Goal: Task Accomplishment & Management: Manage account settings

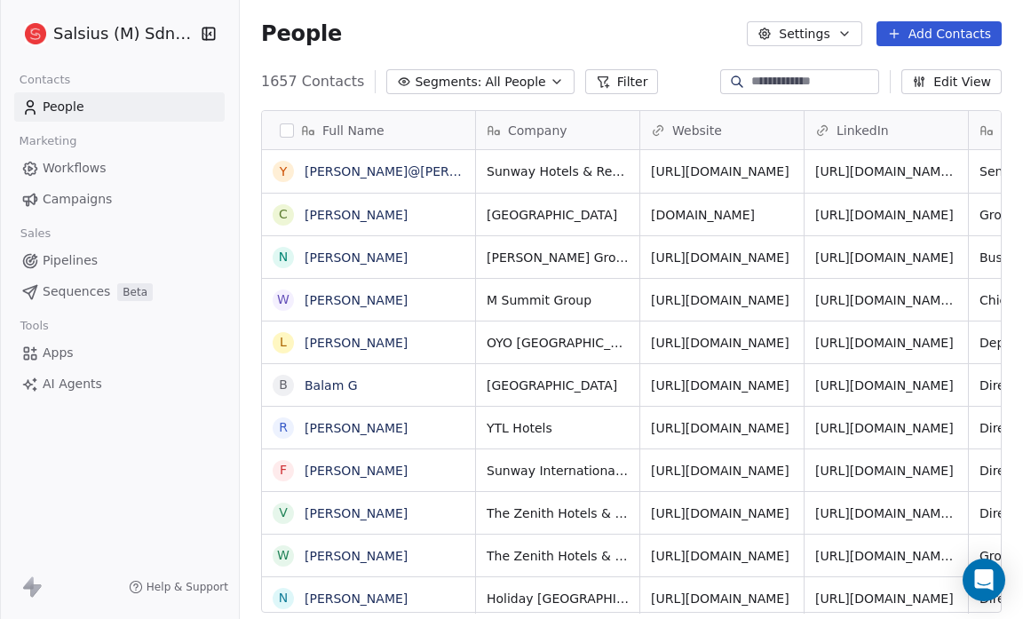
scroll to position [534, 772]
click at [64, 257] on span "Pipelines" at bounding box center [70, 260] width 55 height 19
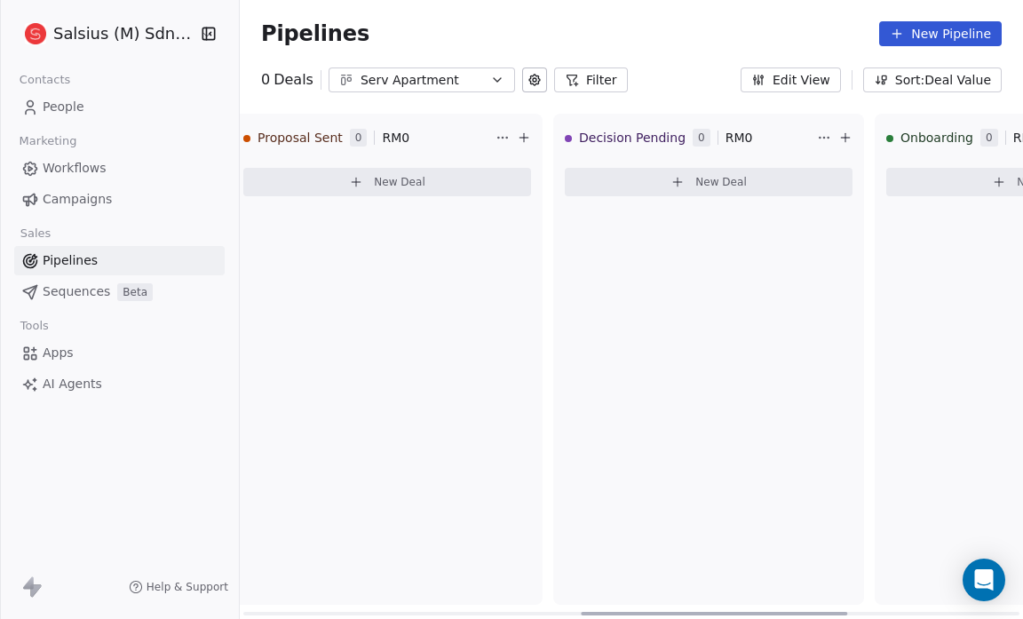
scroll to position [0, 974]
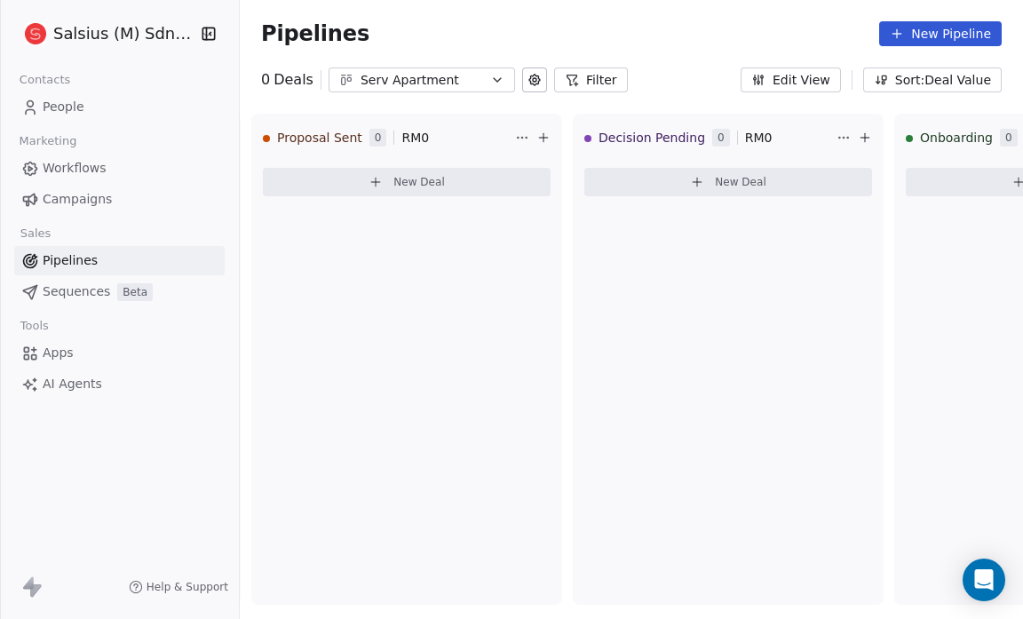
click at [71, 103] on span "People" at bounding box center [64, 107] width 42 height 19
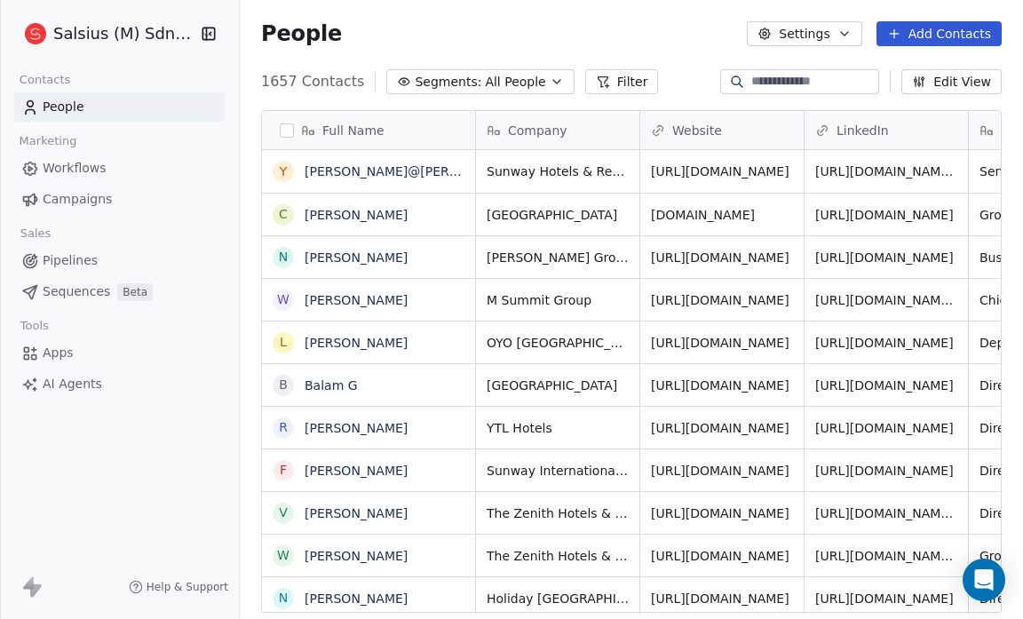
click at [65, 255] on span "Pipelines" at bounding box center [70, 260] width 55 height 19
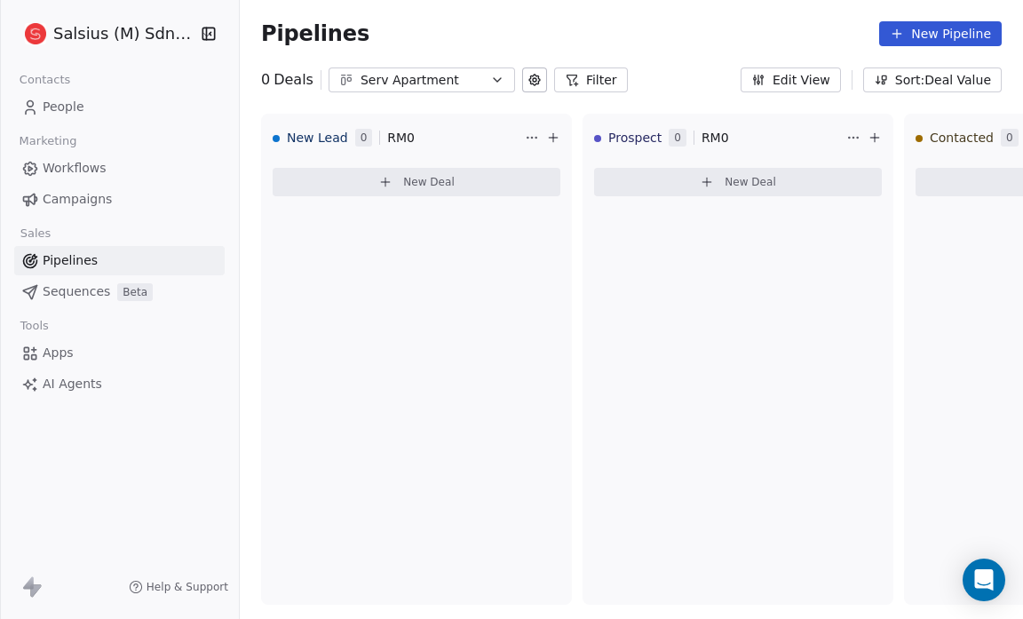
click at [527, 79] on icon at bounding box center [534, 80] width 14 height 14
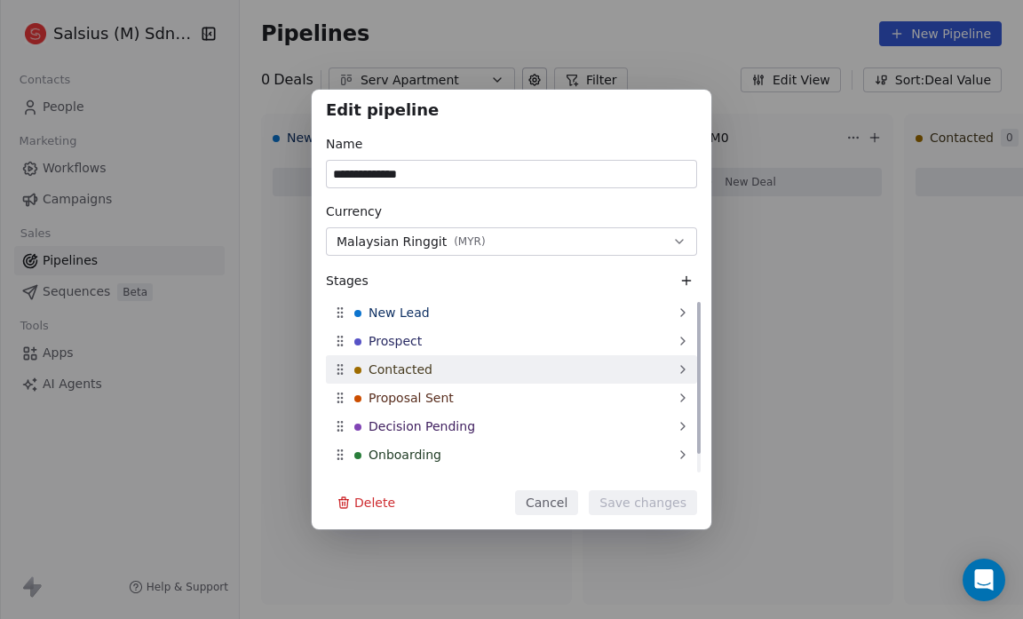
scroll to position [21, 0]
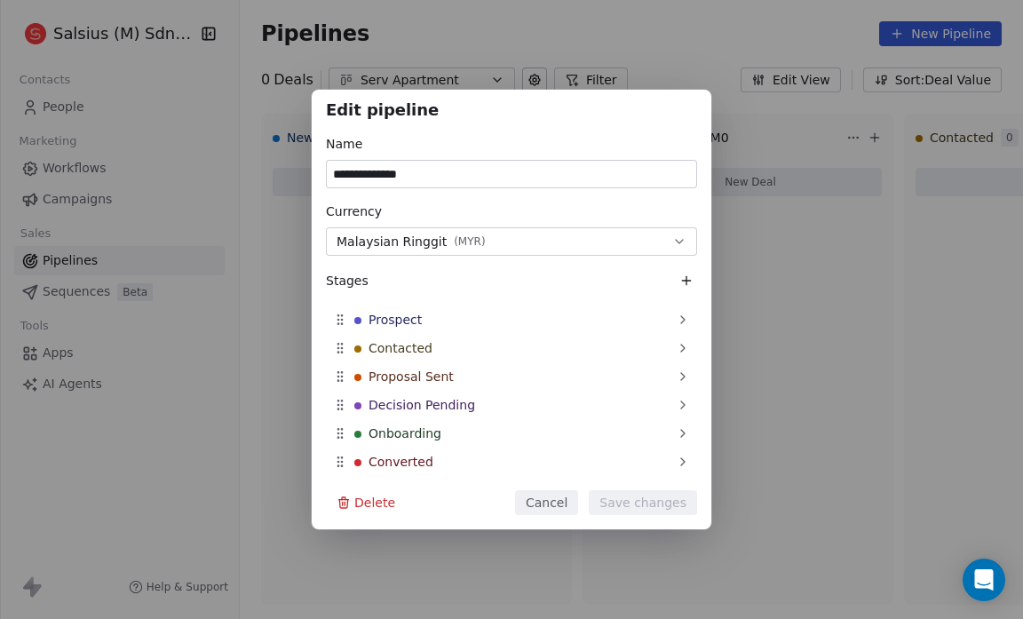
click at [763, 321] on div "**********" at bounding box center [511, 310] width 1023 height 440
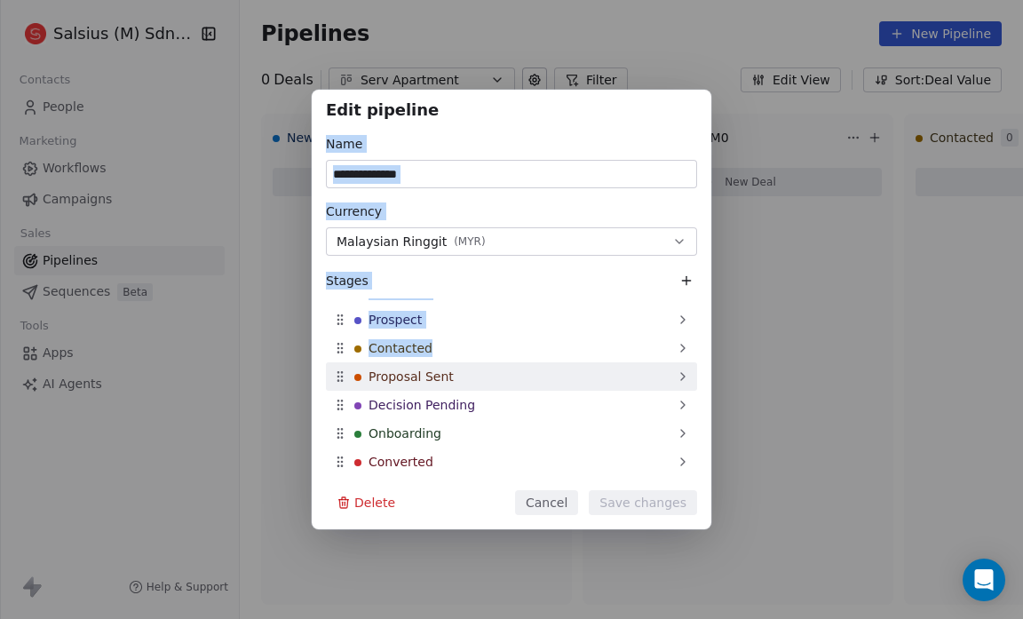
drag, startPoint x: 564, startPoint y: 28, endPoint x: 558, endPoint y: 375, distance: 346.4
click at [558, 375] on div "**********" at bounding box center [511, 309] width 1023 height 619
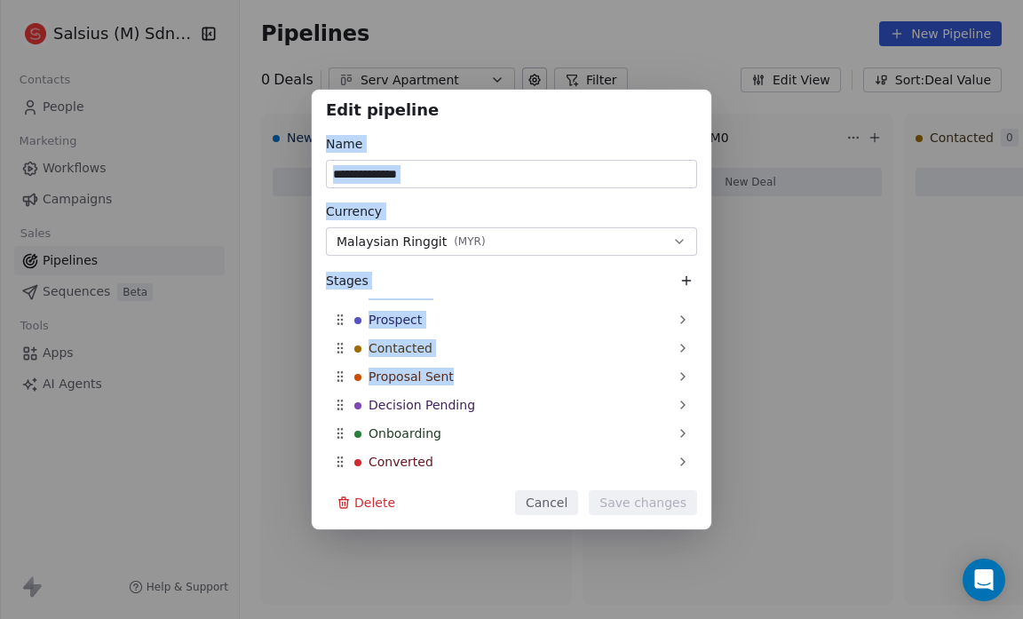
click at [575, 495] on button "Cancel" at bounding box center [546, 502] width 63 height 25
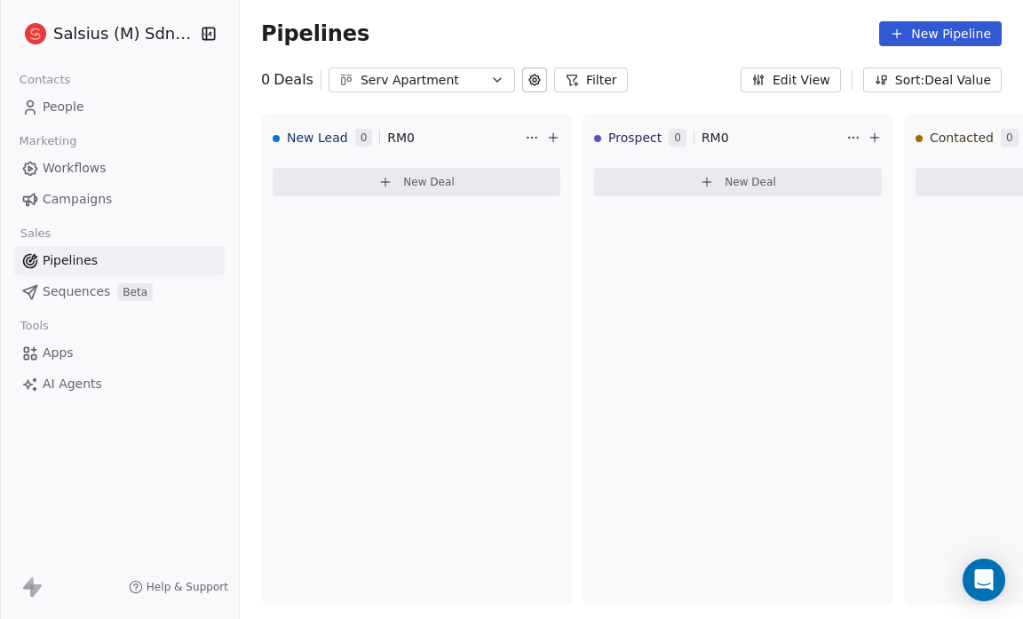
click at [529, 83] on icon at bounding box center [534, 80] width 11 height 11
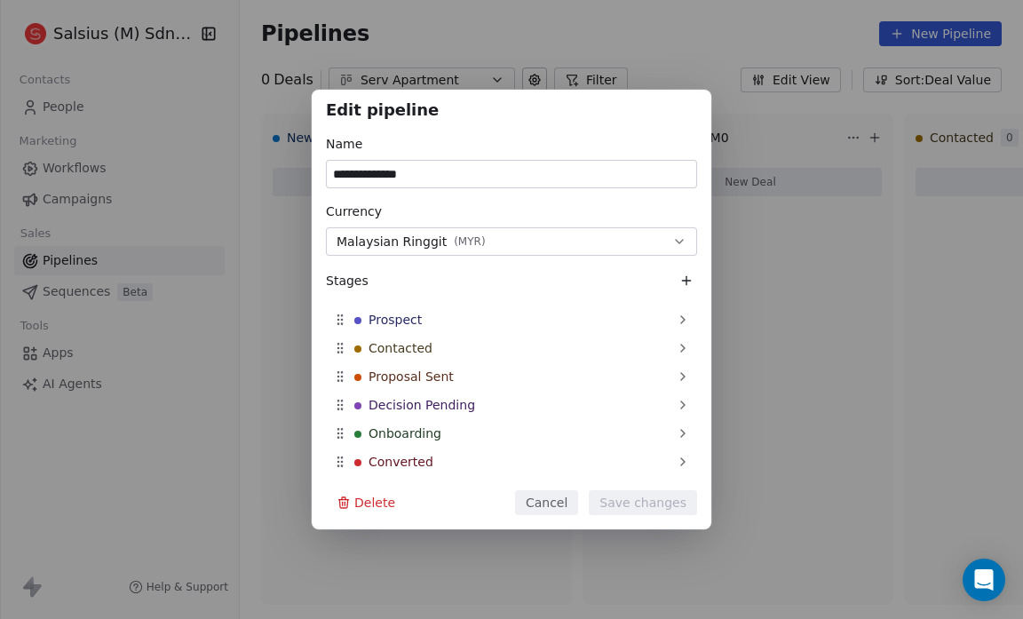
click at [736, 261] on div "**********" at bounding box center [511, 310] width 1023 height 440
click at [570, 500] on button "Cancel" at bounding box center [546, 502] width 63 height 25
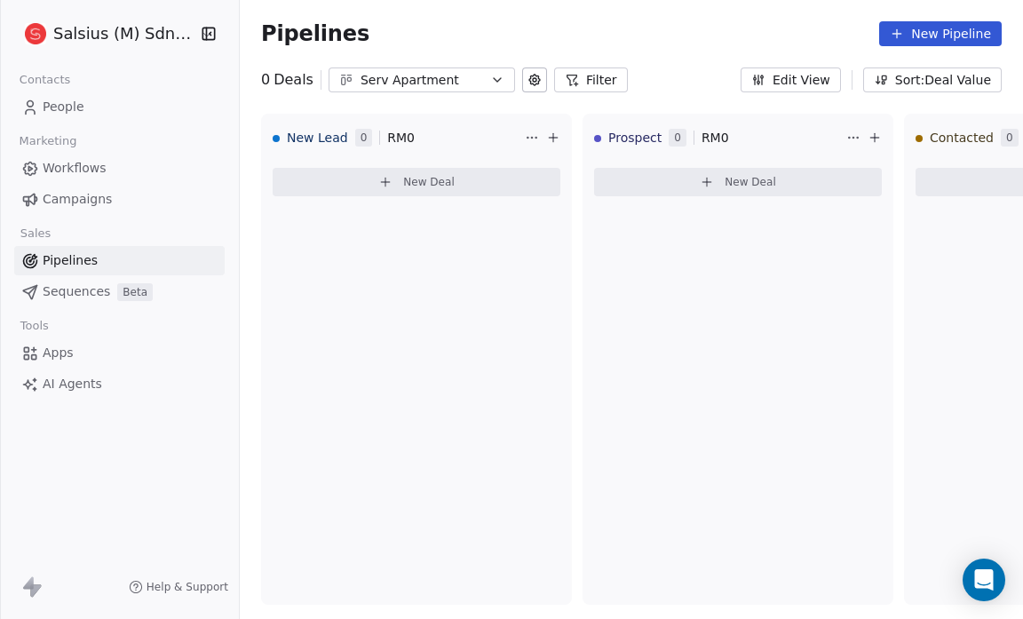
click at [67, 160] on span "Workflows" at bounding box center [75, 168] width 64 height 19
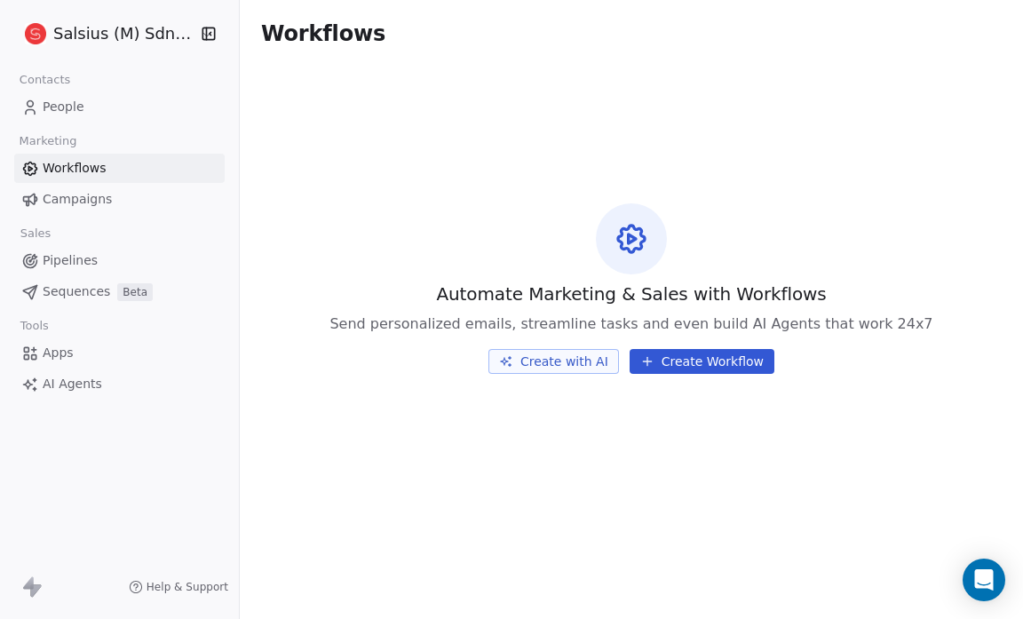
click at [75, 111] on span "People" at bounding box center [64, 107] width 42 height 19
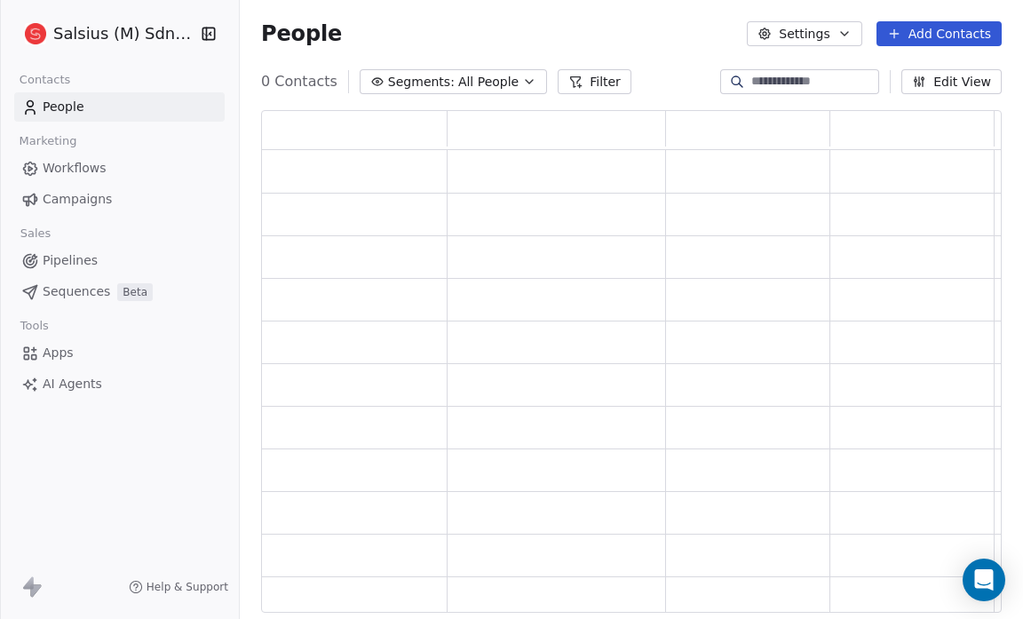
click at [1, 111] on div at bounding box center [0, 309] width 1 height 619
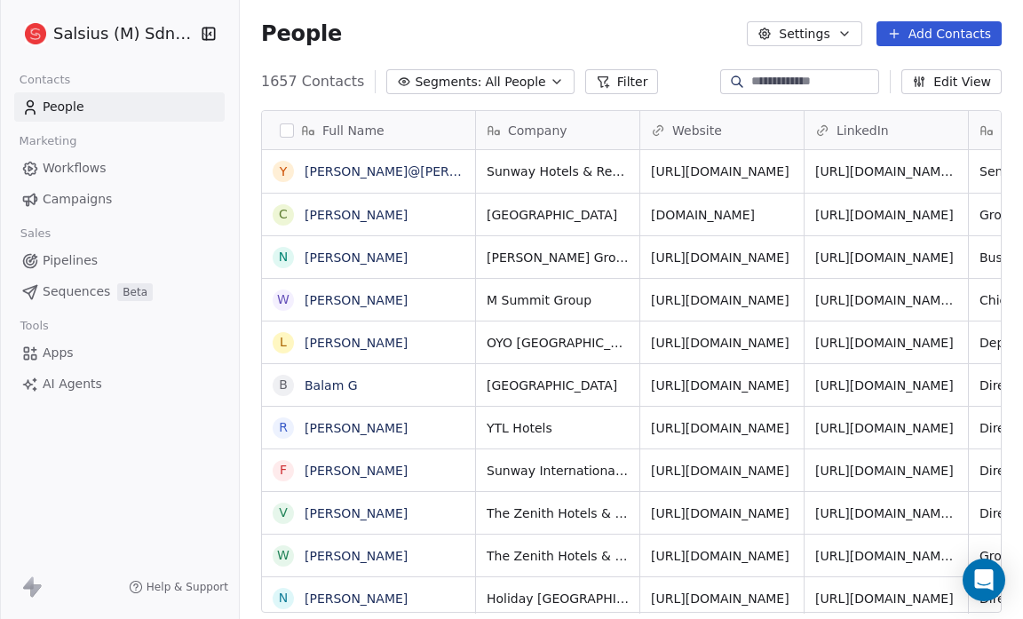
scroll to position [534, 772]
click at [834, 36] on button "Settings" at bounding box center [804, 33] width 115 height 25
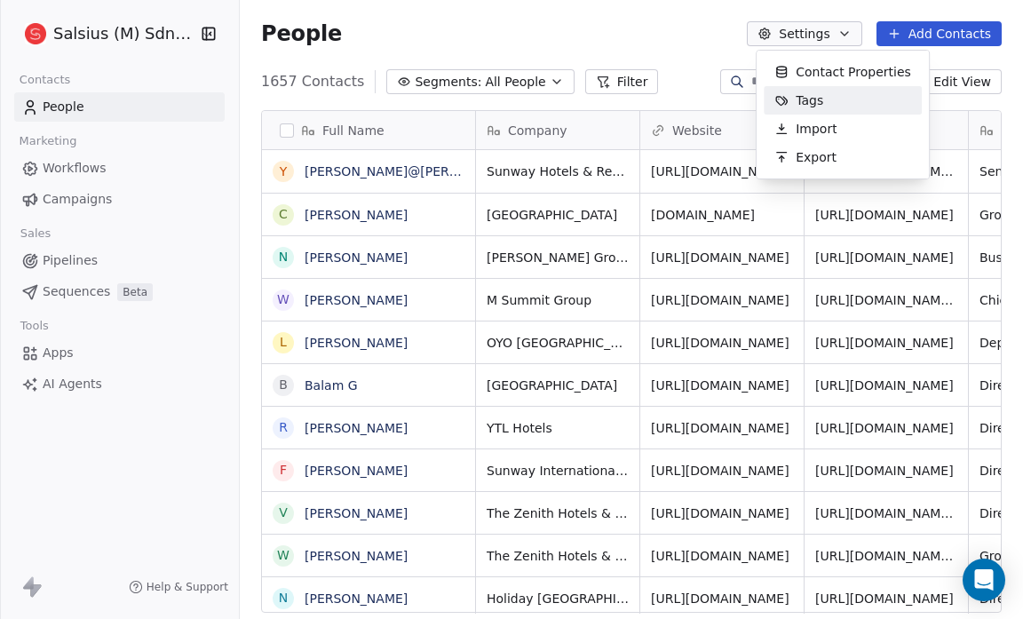
click at [803, 106] on span "Tags" at bounding box center [810, 100] width 28 height 19
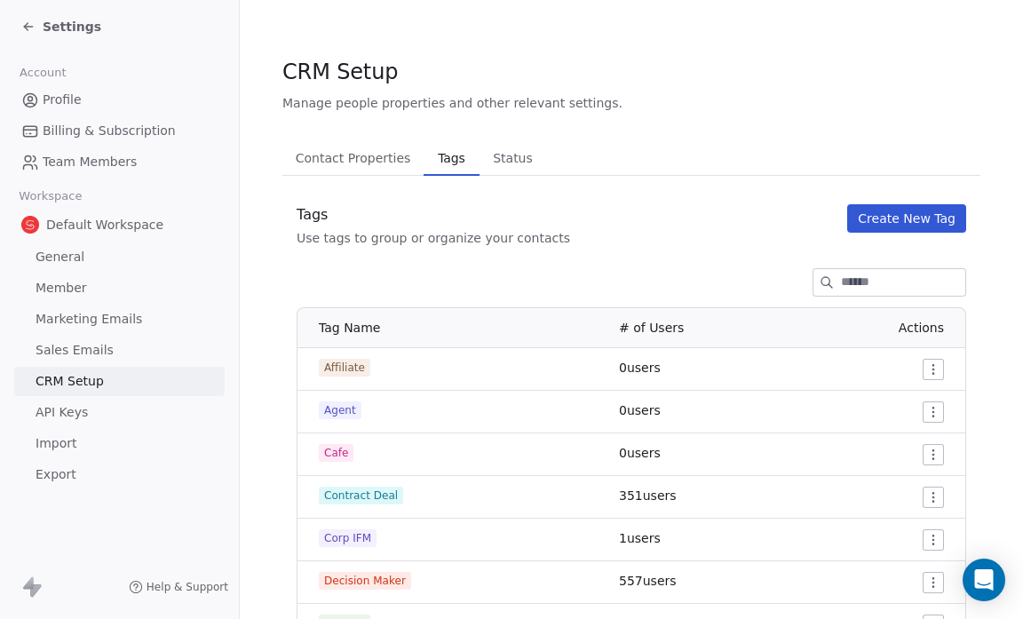
click at [502, 155] on span "Status" at bounding box center [513, 158] width 54 height 25
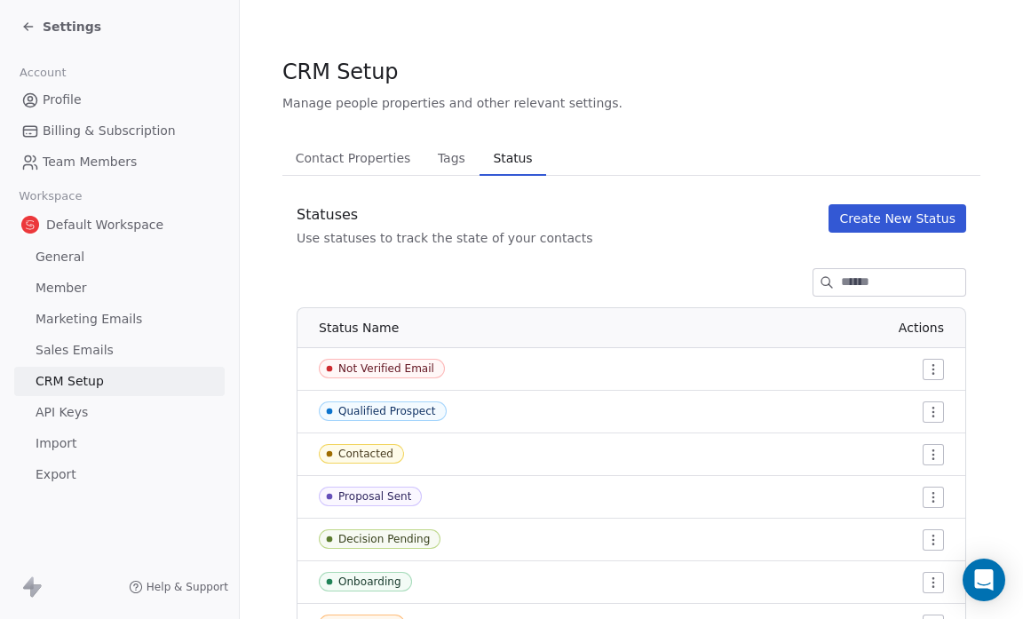
scroll to position [126, 0]
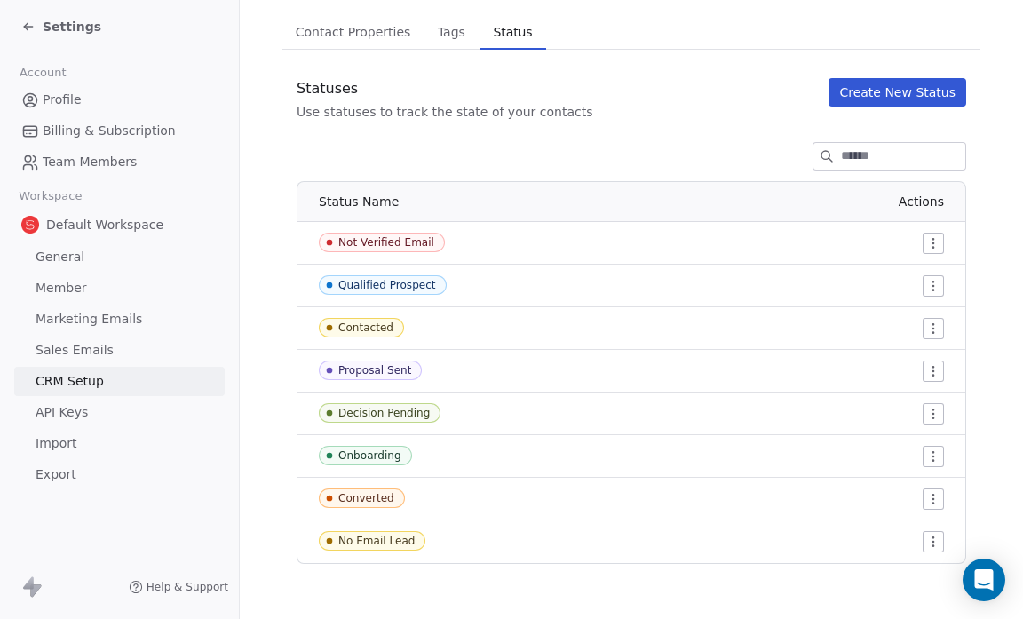
click at [98, 374] on span "CRM Setup" at bounding box center [70, 381] width 68 height 19
